Goal: Transaction & Acquisition: Purchase product/service

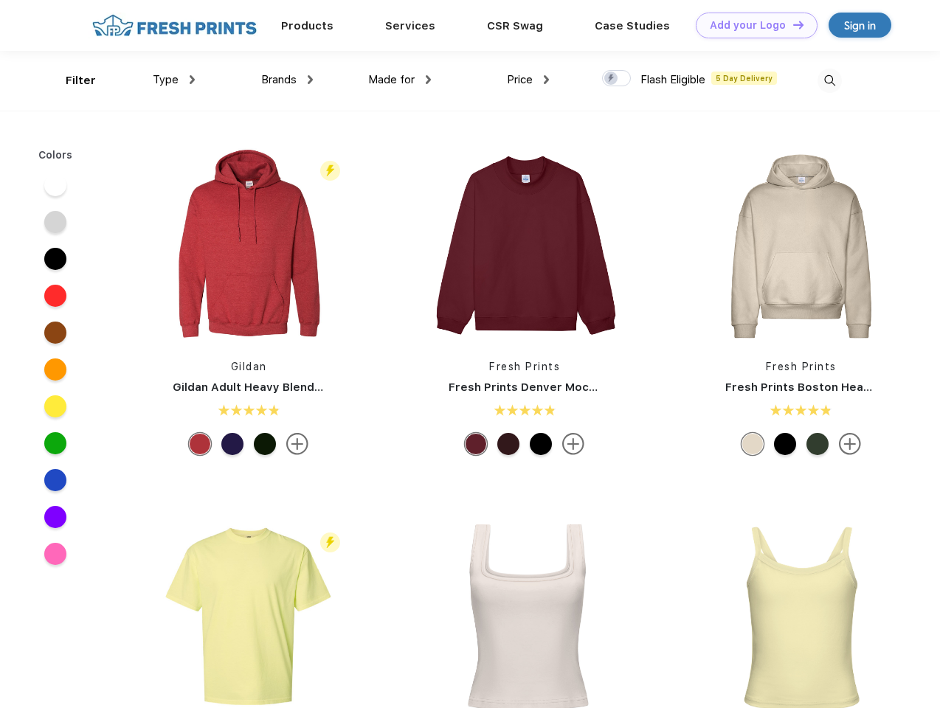
scroll to position [1, 0]
click at [751, 25] on link "Add your Logo Design Tool" at bounding box center [757, 26] width 122 height 26
click at [0, 0] on div "Design Tool" at bounding box center [0, 0] width 0 height 0
click at [792, 24] on link "Add your Logo Design Tool" at bounding box center [757, 26] width 122 height 26
click at [71, 80] on div "Filter" at bounding box center [81, 80] width 30 height 17
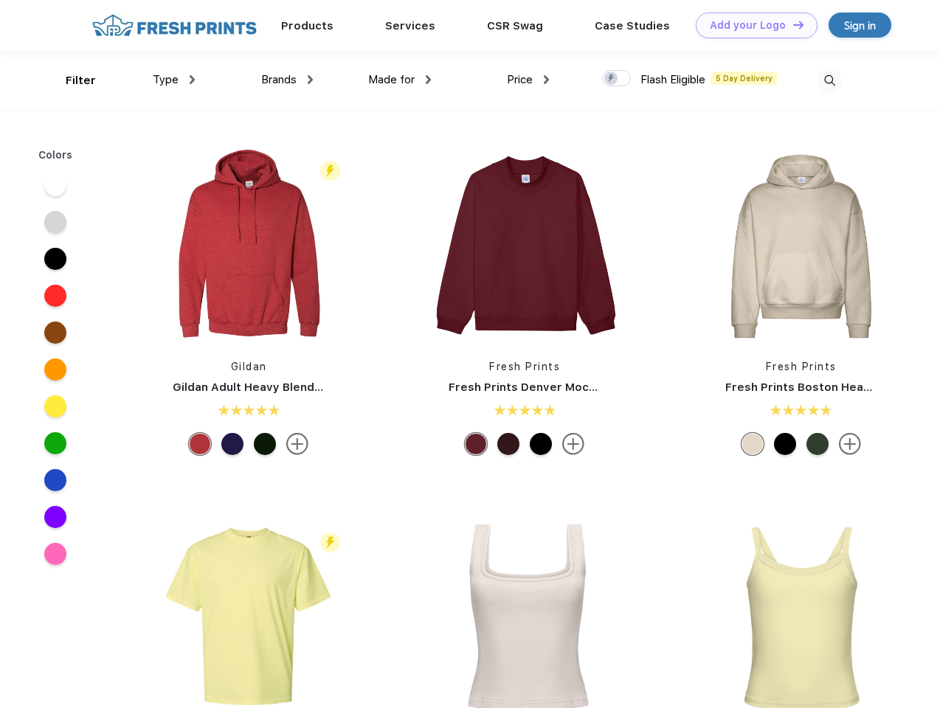
click at [174, 80] on span "Type" at bounding box center [166, 79] width 26 height 13
click at [287, 80] on span "Brands" at bounding box center [278, 79] width 35 height 13
click at [400, 80] on span "Made for" at bounding box center [391, 79] width 46 height 13
click at [528, 80] on span "Price" at bounding box center [520, 79] width 26 height 13
click at [617, 79] on div at bounding box center [616, 78] width 29 height 16
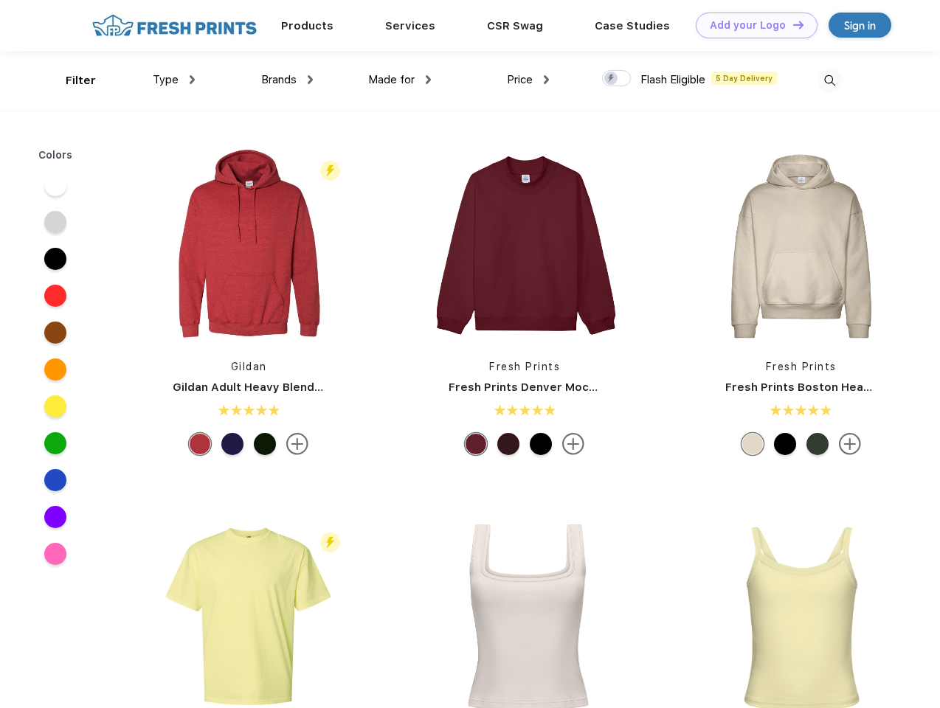
click at [612, 79] on input "checkbox" at bounding box center [607, 74] width 10 height 10
click at [829, 80] on img at bounding box center [829, 81] width 24 height 24
